Goal: Task Accomplishment & Management: Manage account settings

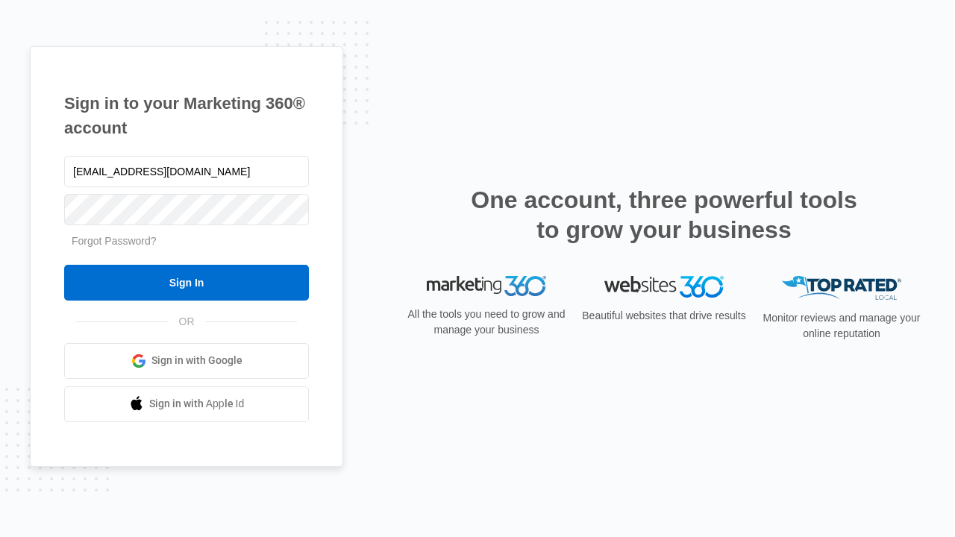
type input "[EMAIL_ADDRESS][DOMAIN_NAME]"
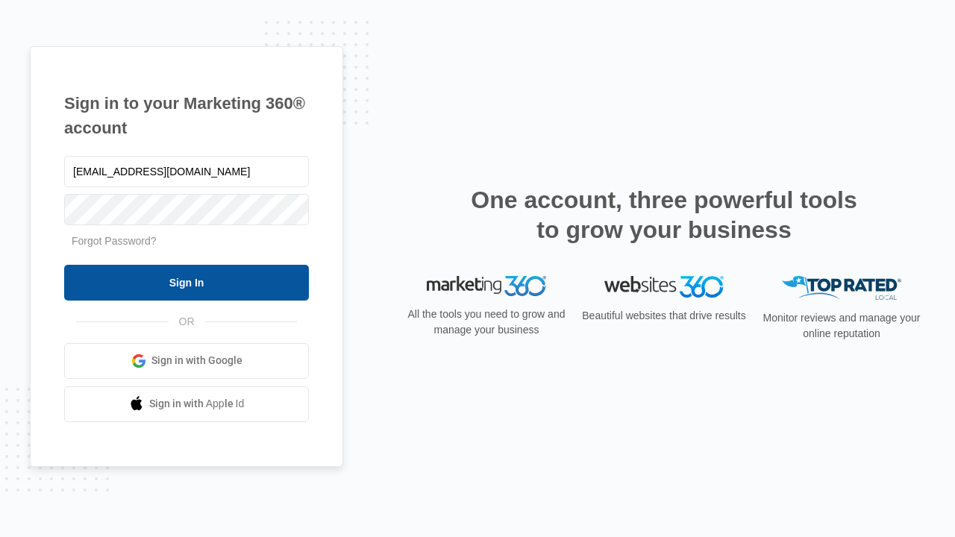
click at [186, 282] on input "Sign In" at bounding box center [186, 283] width 245 height 36
